Goal: Navigation & Orientation: Find specific page/section

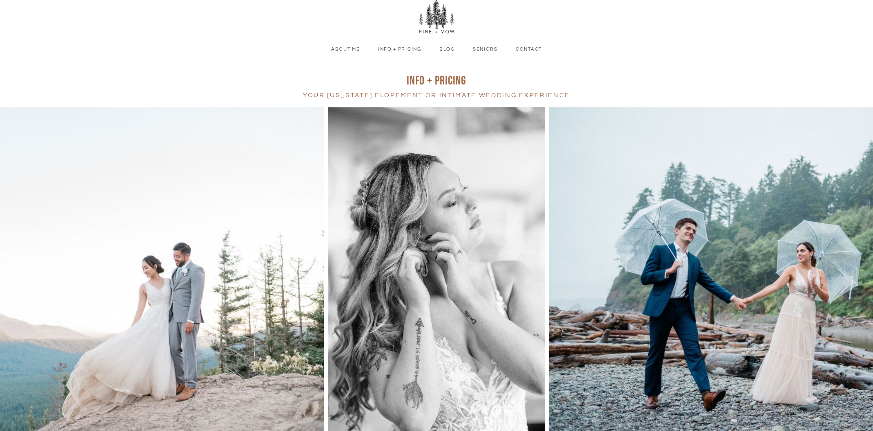
scroll to position [18, 0]
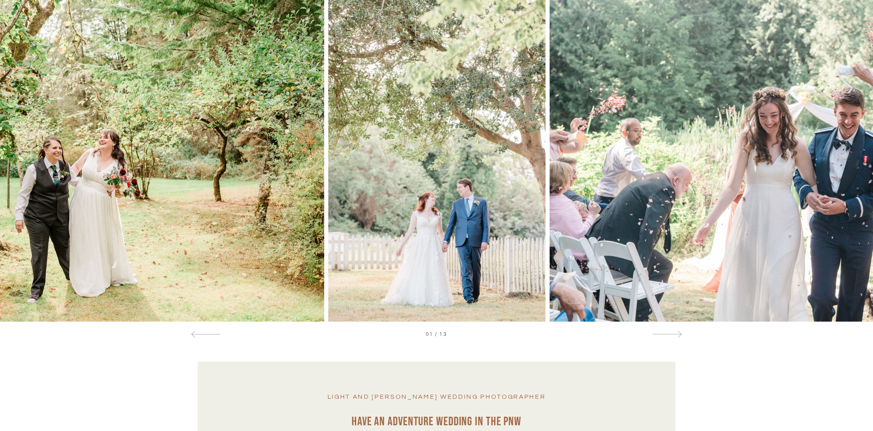
scroll to position [520, 0]
click at [674, 332] on div at bounding box center [666, 334] width 29 height 9
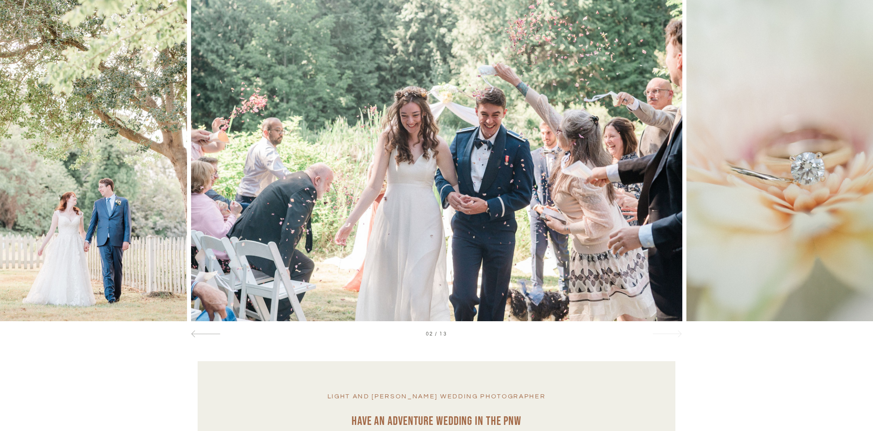
click at [674, 332] on div at bounding box center [666, 334] width 29 height 9
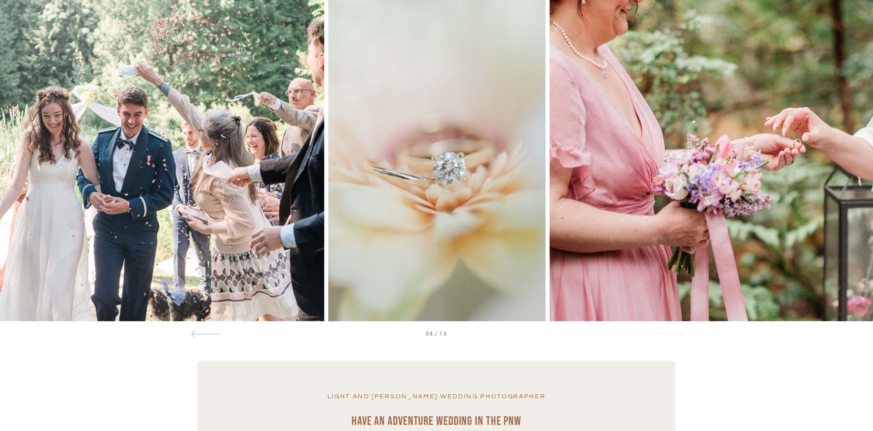
click at [674, 332] on div at bounding box center [666, 334] width 29 height 9
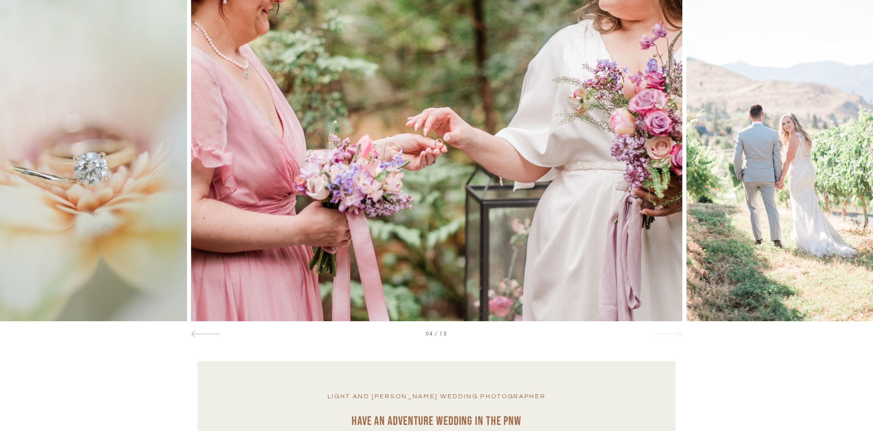
click at [674, 332] on div at bounding box center [666, 334] width 29 height 9
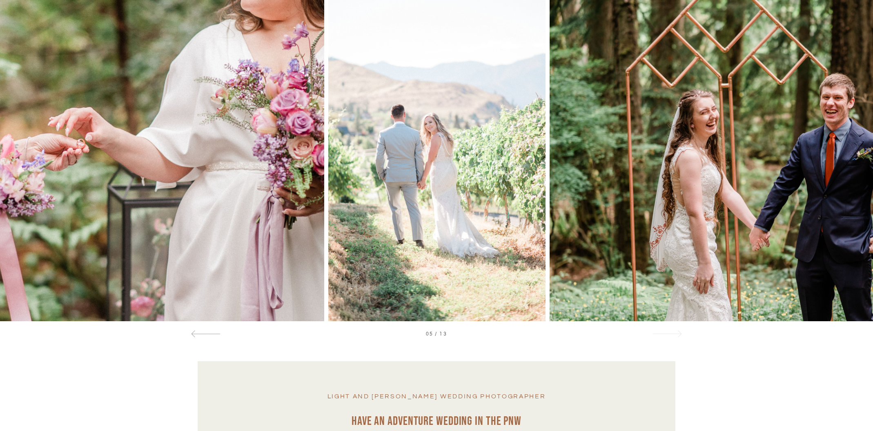
click at [674, 332] on div at bounding box center [666, 334] width 29 height 9
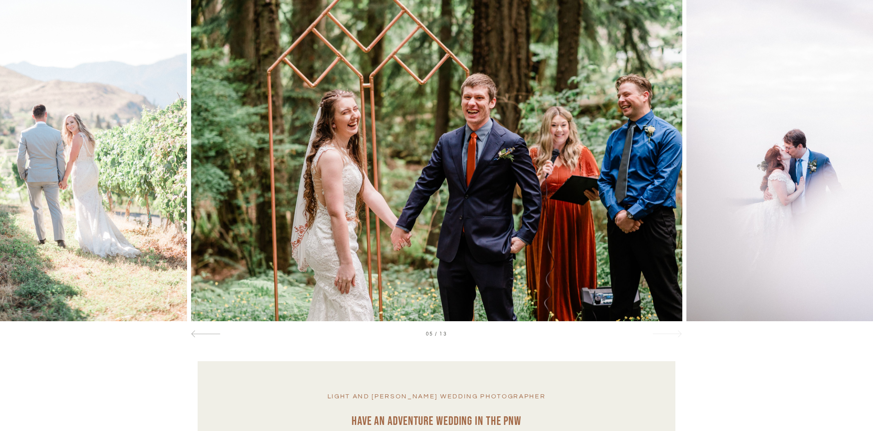
click at [674, 332] on div at bounding box center [666, 334] width 29 height 9
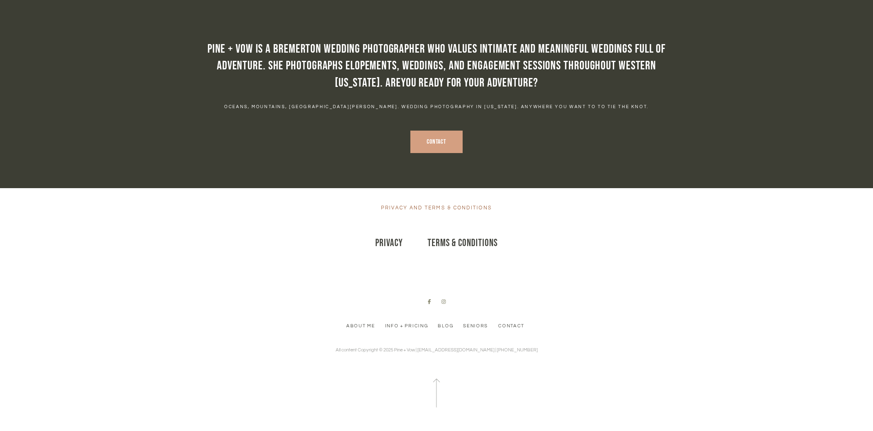
scroll to position [4009, 0]
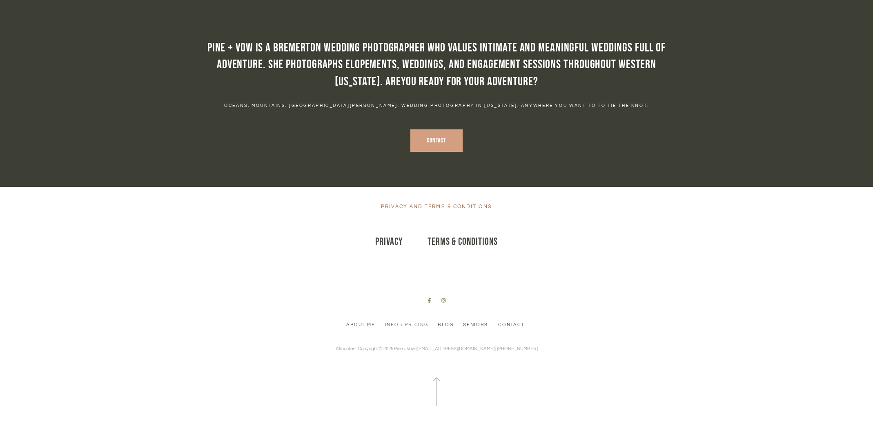
click at [407, 323] on link "Info + Pricing" at bounding box center [406, 324] width 49 height 7
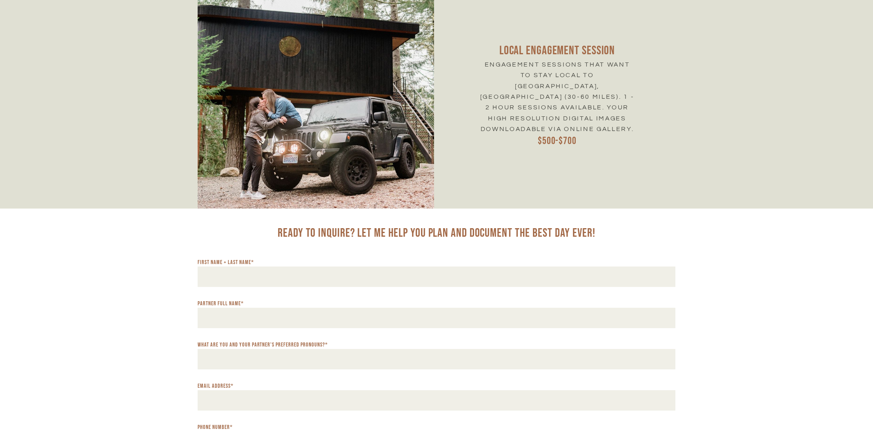
scroll to position [3796, 0]
